Goal: Navigation & Orientation: Understand site structure

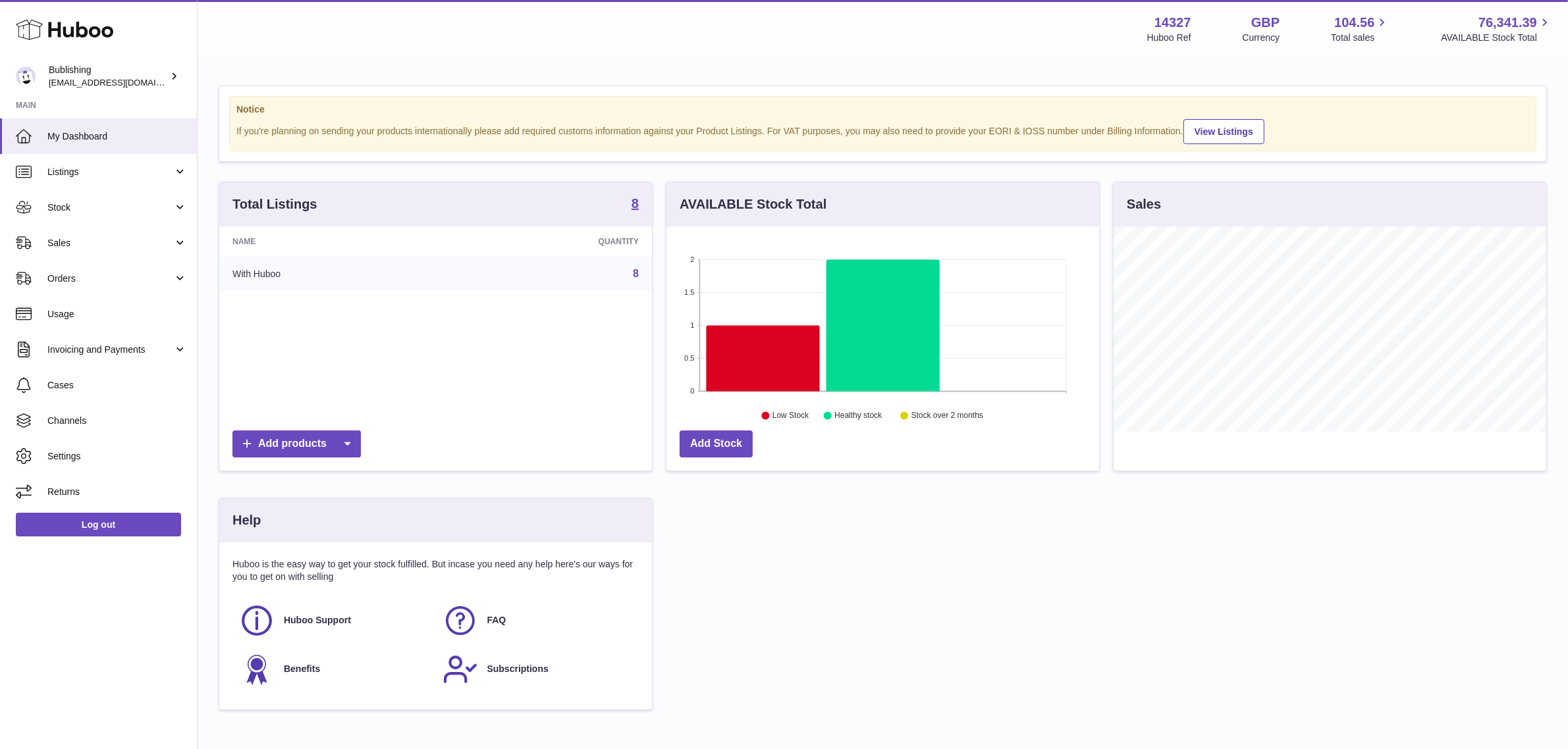
scroll to position [658228, 658237]
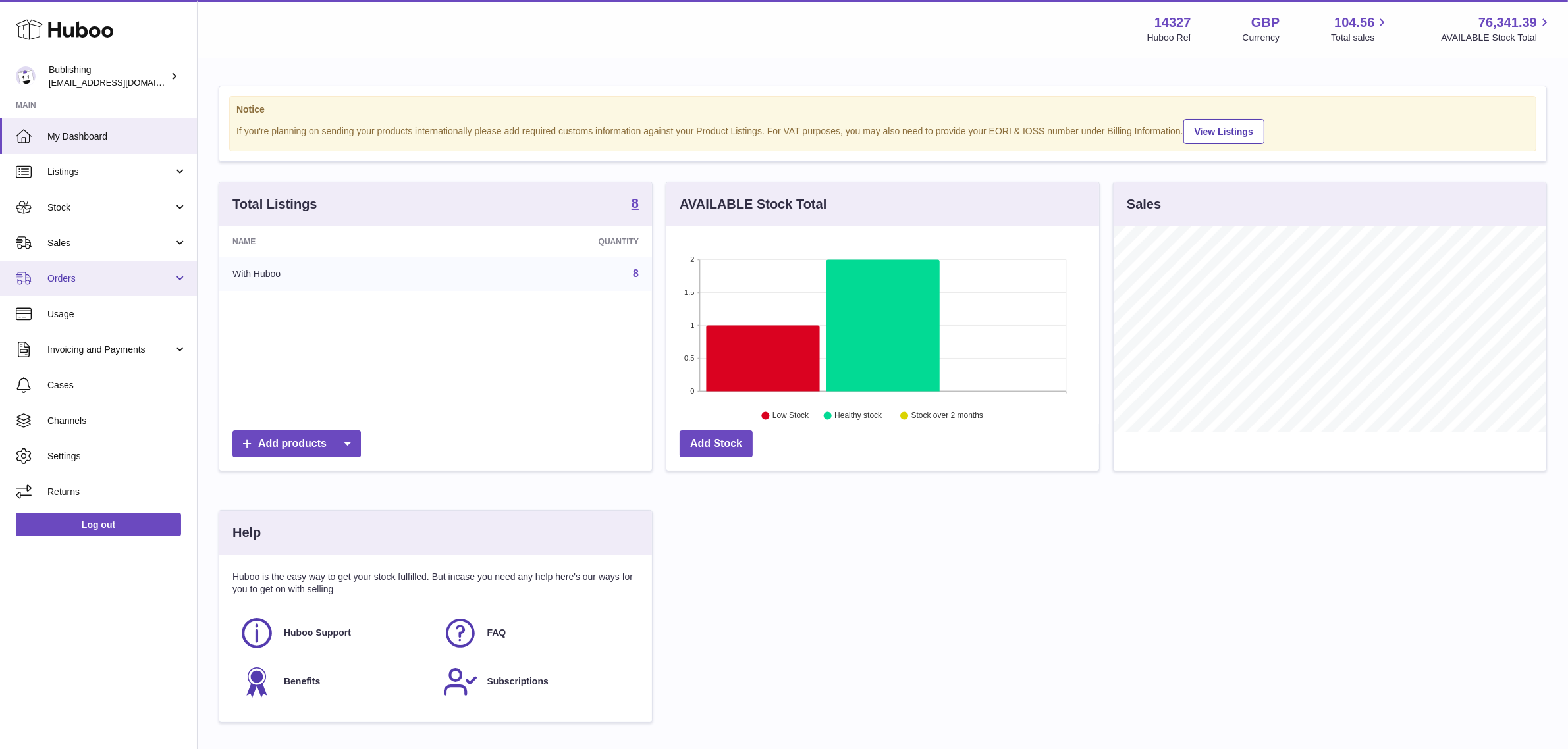
click at [105, 278] on span "Orders" at bounding box center [110, 278] width 126 height 13
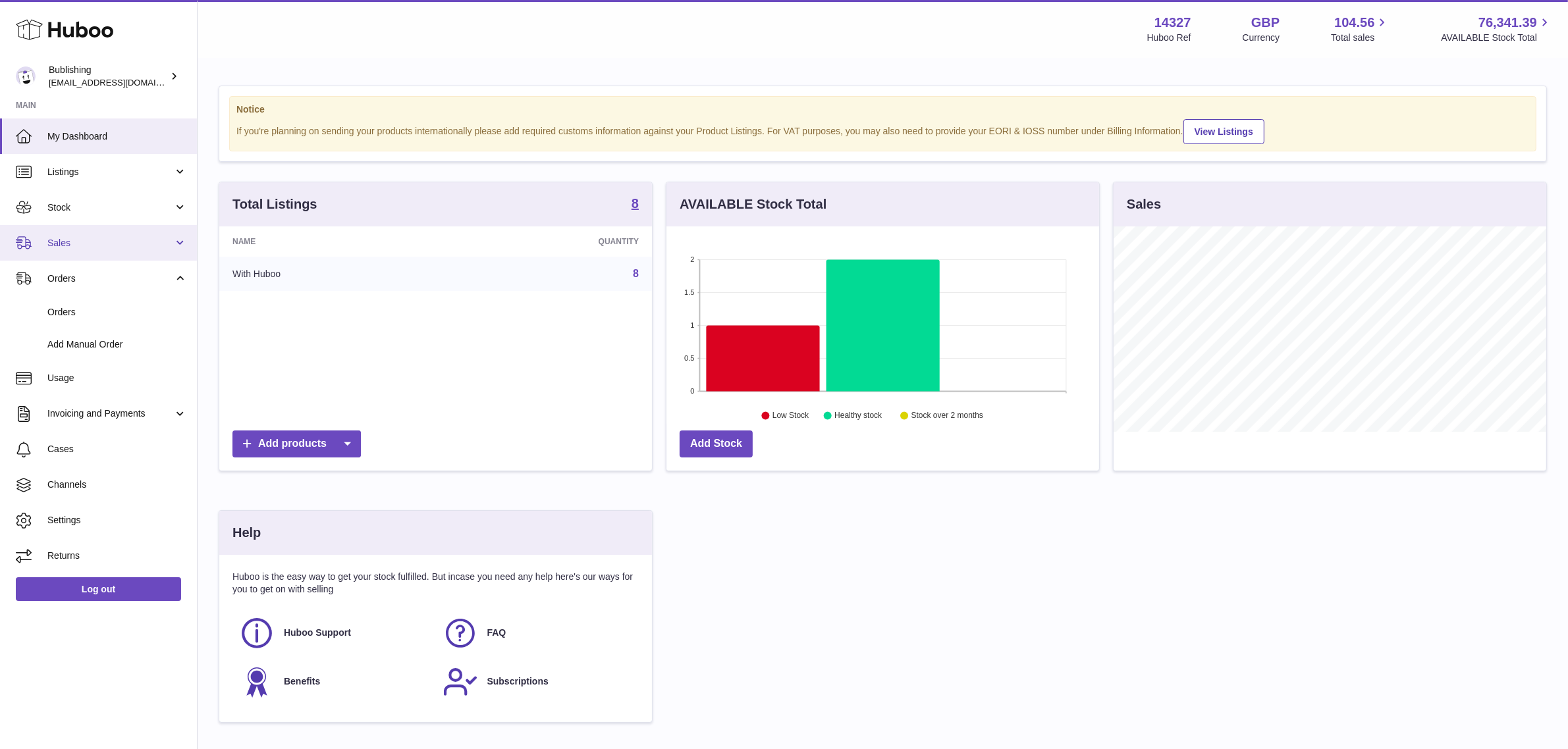
click at [98, 241] on span "Sales" at bounding box center [110, 243] width 126 height 13
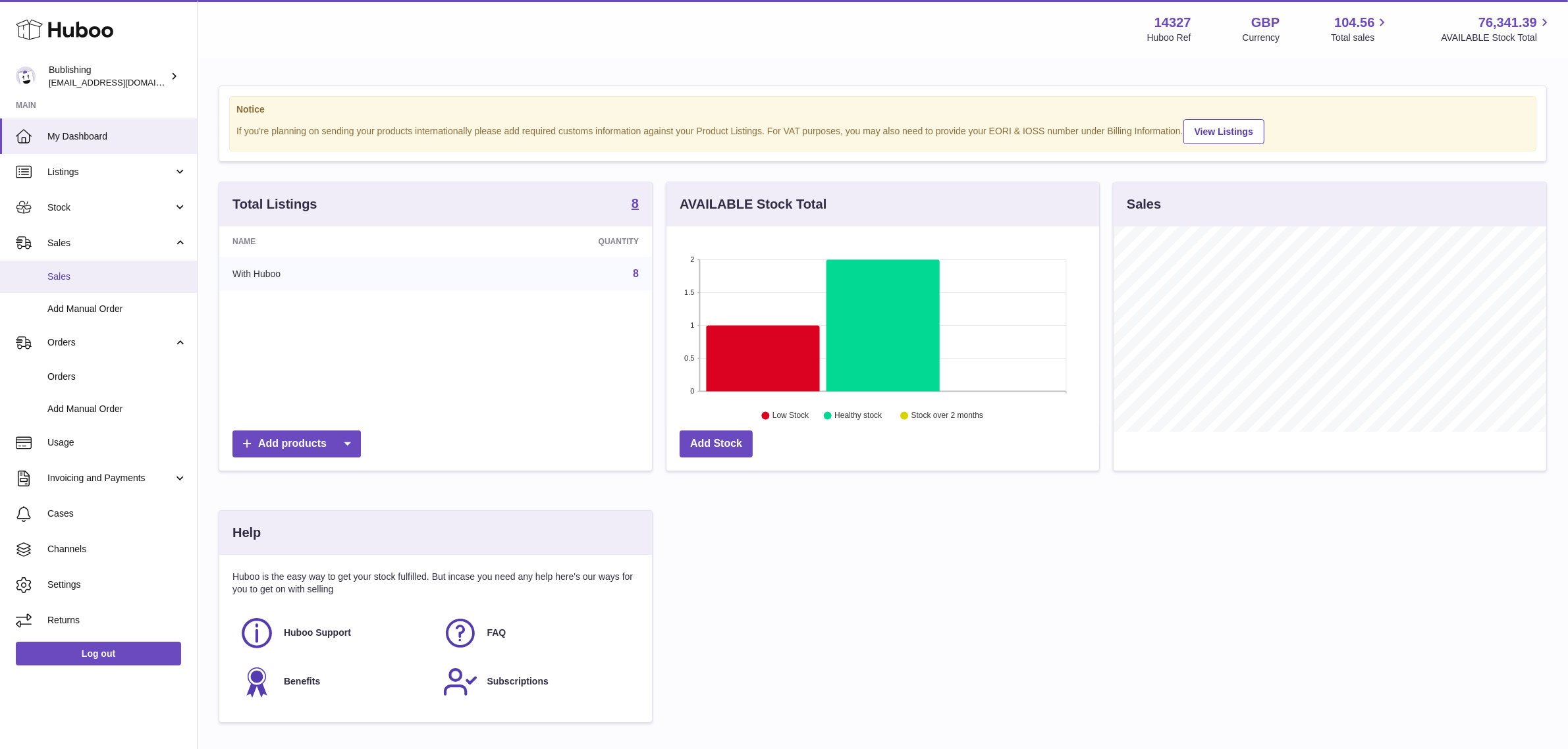
click at [97, 264] on link "Sales" at bounding box center [98, 277] width 197 height 32
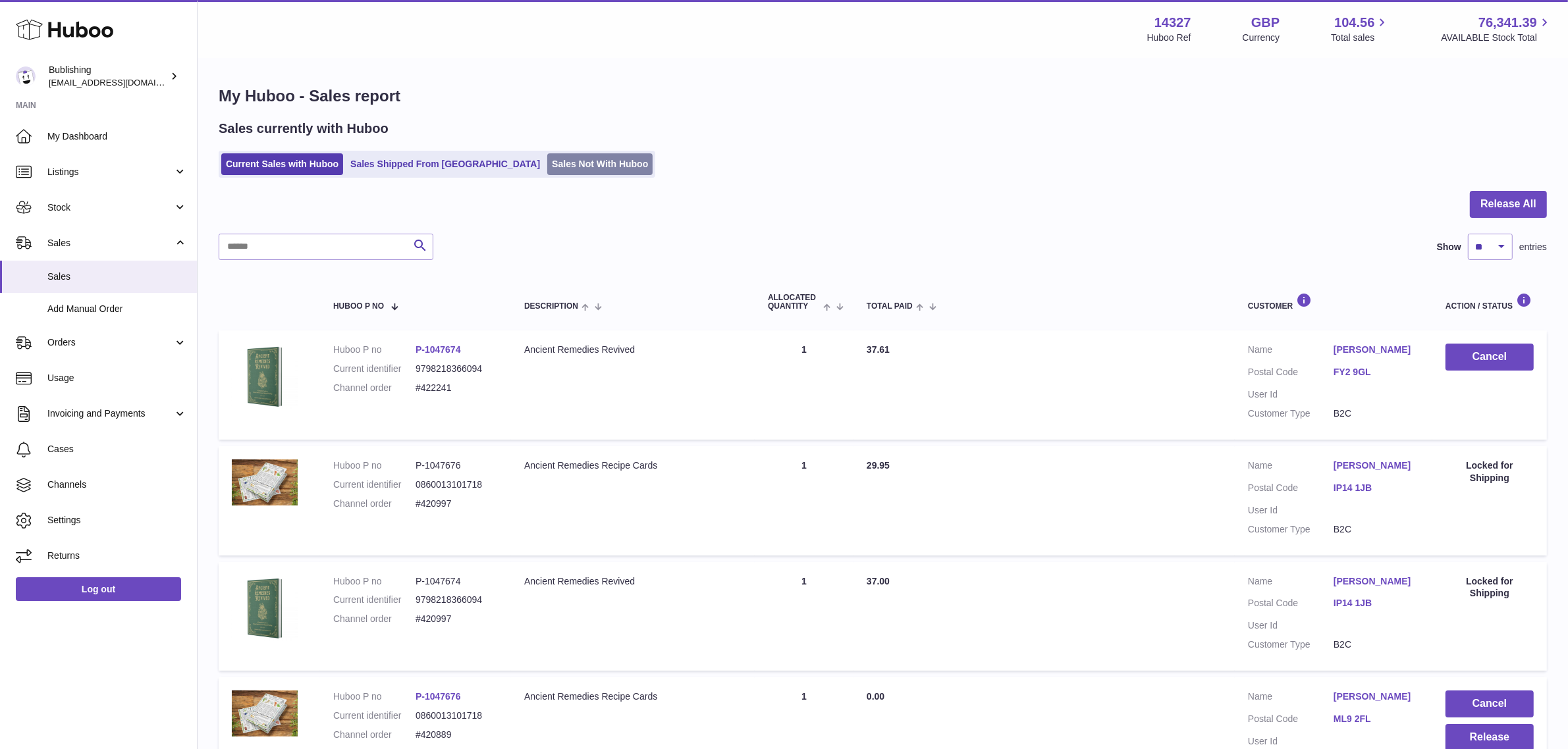
click at [548, 173] on link "Sales Not With Huboo" at bounding box center [600, 164] width 105 height 22
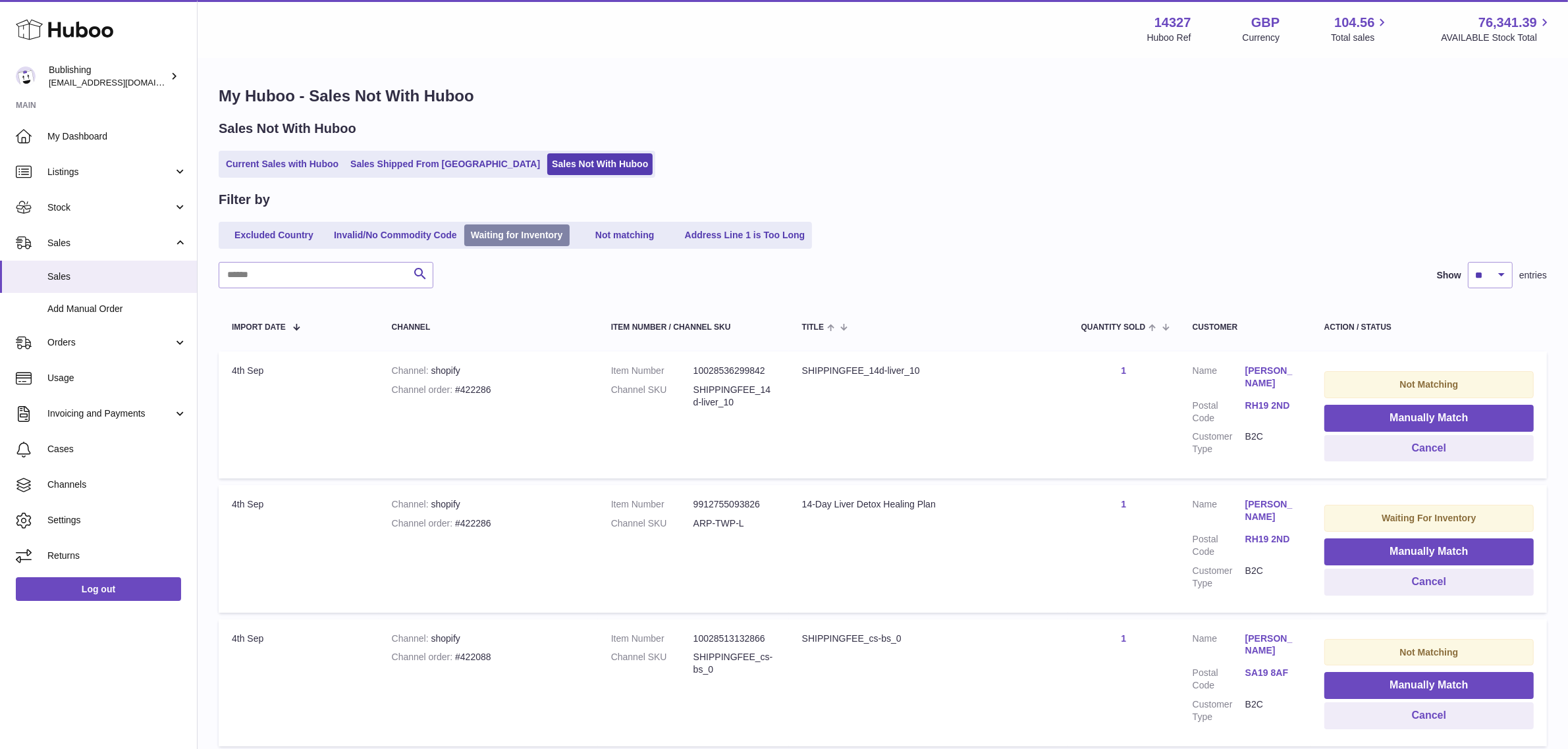
click at [524, 238] on link "Waiting for Inventory" at bounding box center [517, 235] width 105 height 22
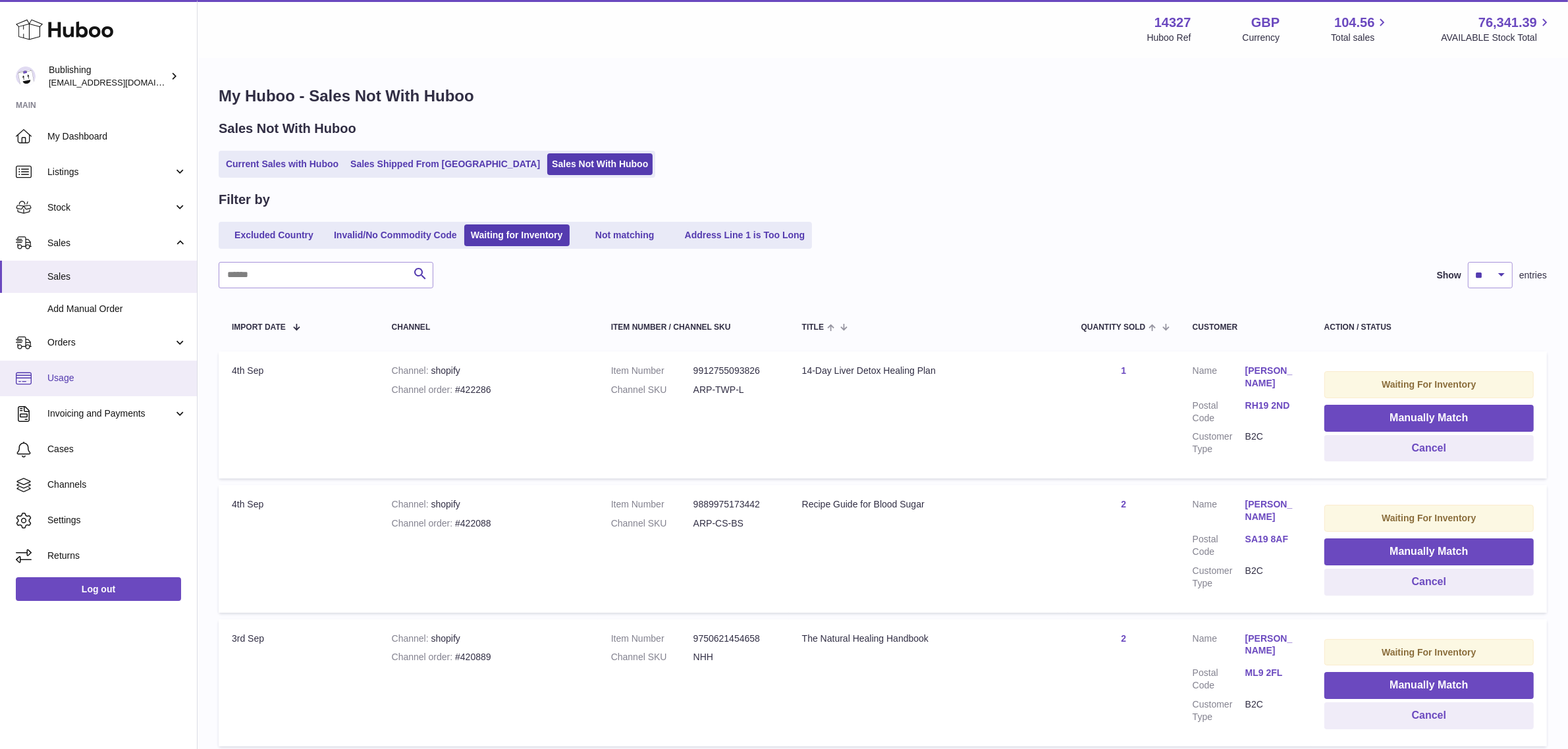
click at [84, 372] on span "Usage" at bounding box center [117, 378] width 140 height 13
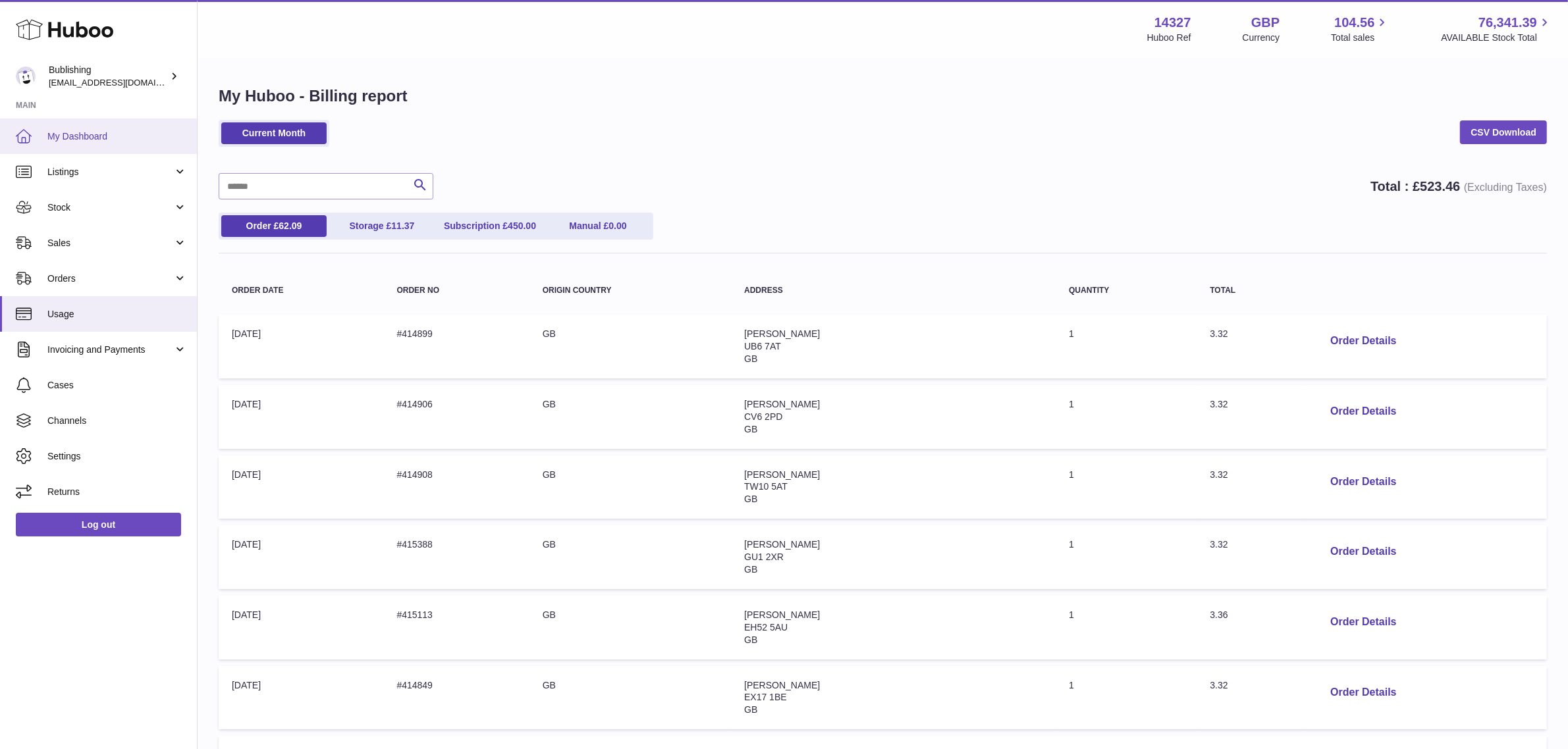
click at [125, 133] on span "My Dashboard" at bounding box center [117, 136] width 140 height 13
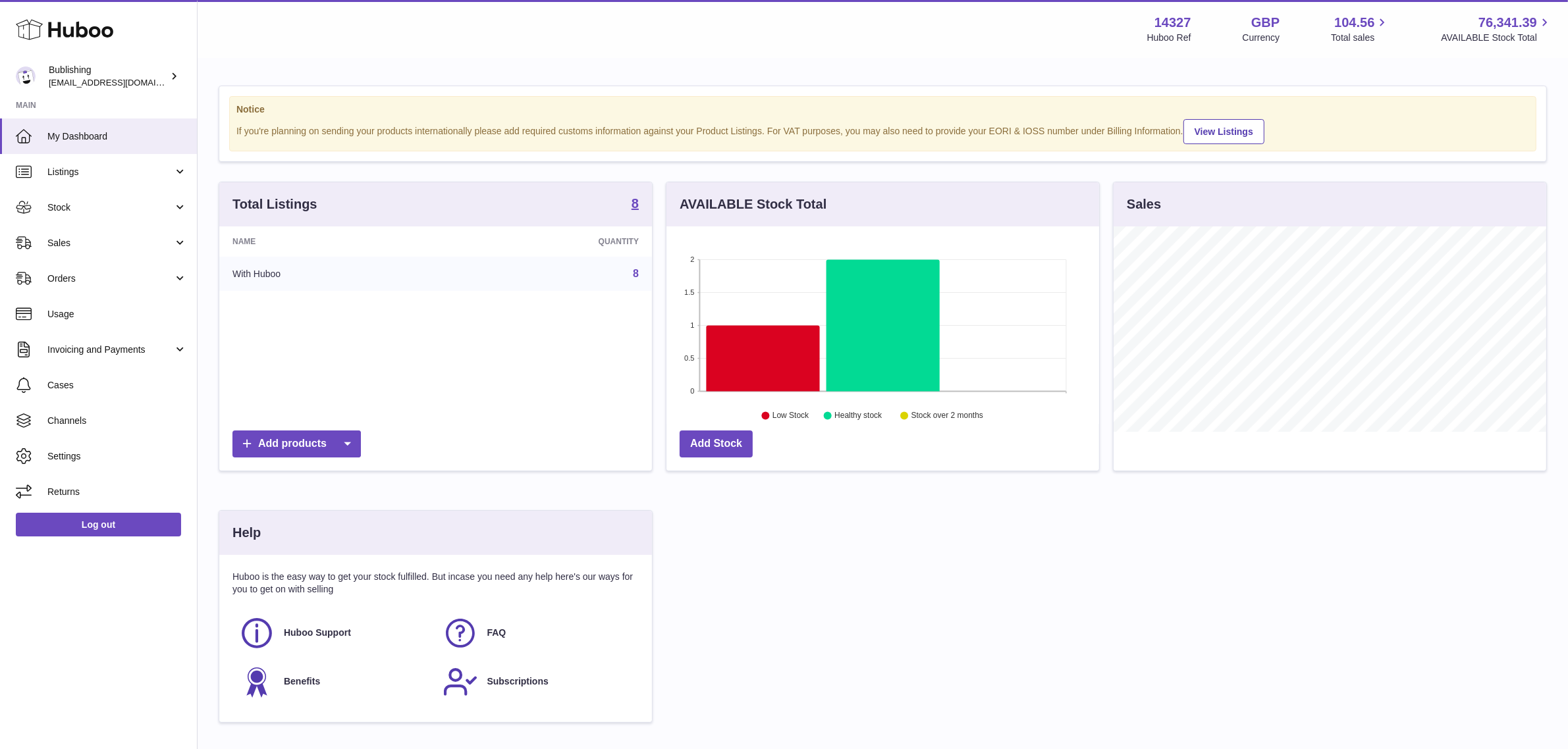
scroll to position [205, 433]
